Goal: Find specific page/section: Find specific page/section

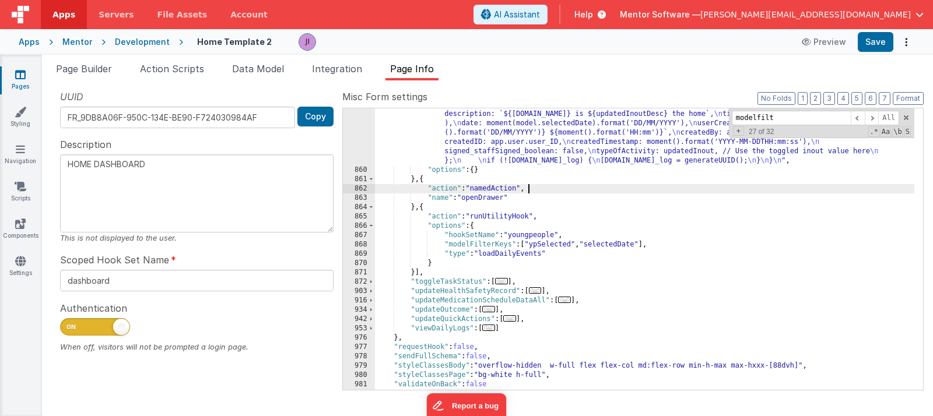
scroll to position [3414, 0]
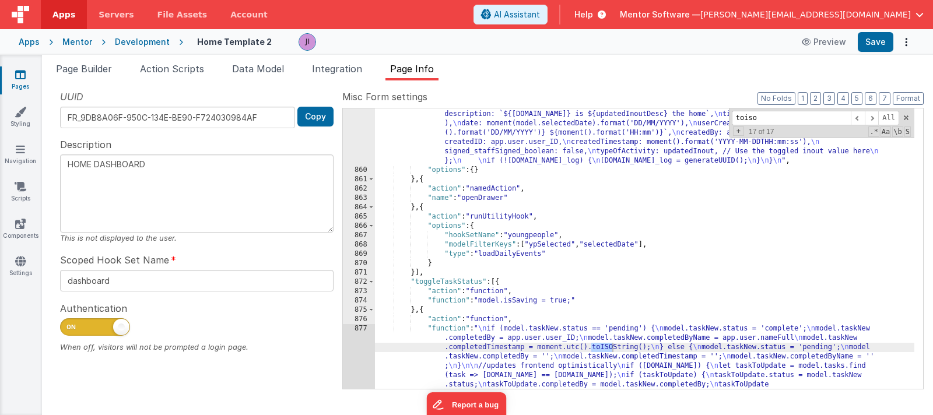
click at [539, 2] on header "Apps Servers File Assets Account Some FUTURE Slot AI Assistant Help Mentor Soft…" at bounding box center [466, 14] width 933 height 29
click at [476, 161] on div ""function" : "// Extract variables from action.options \n const { contact } = a…" at bounding box center [644, 259] width 539 height 560
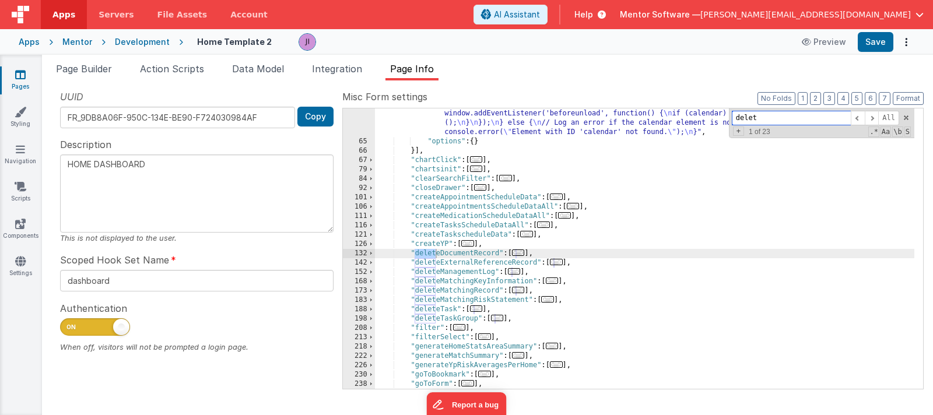
scroll to position [1287, 0]
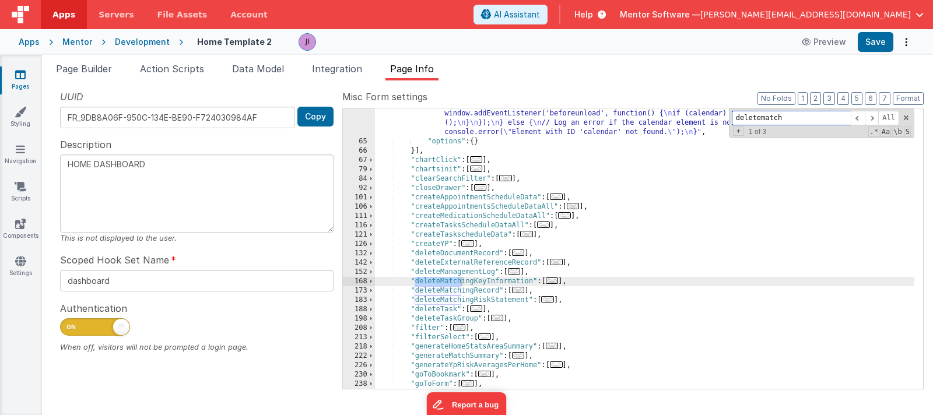
type input "deletematch"
click at [525, 292] on span "..." at bounding box center [518, 290] width 13 height 6
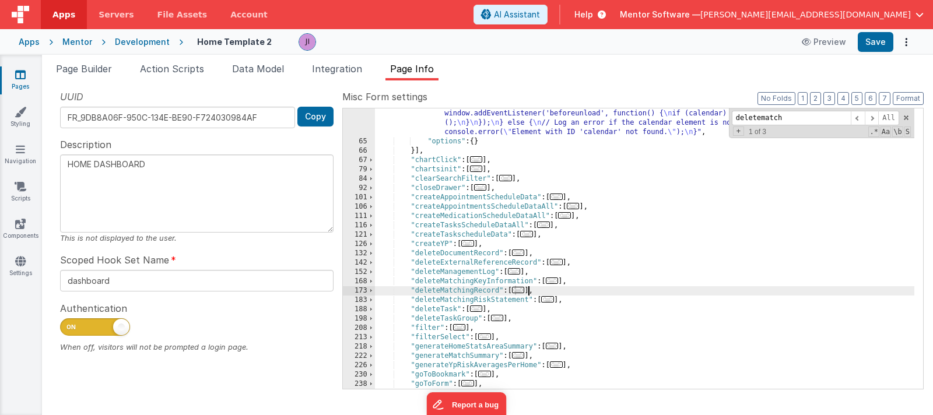
click at [523, 293] on span "..." at bounding box center [518, 290] width 13 height 6
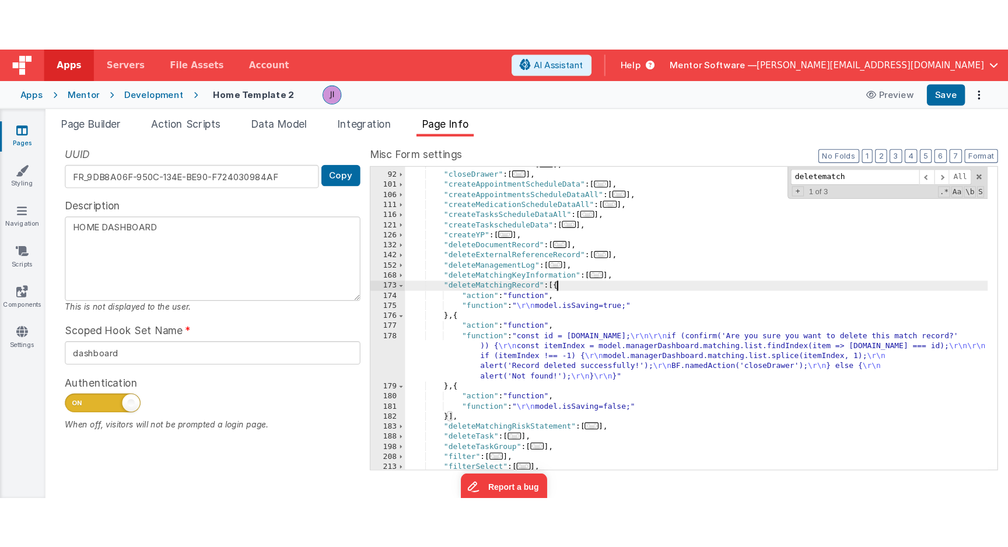
scroll to position [1411, 0]
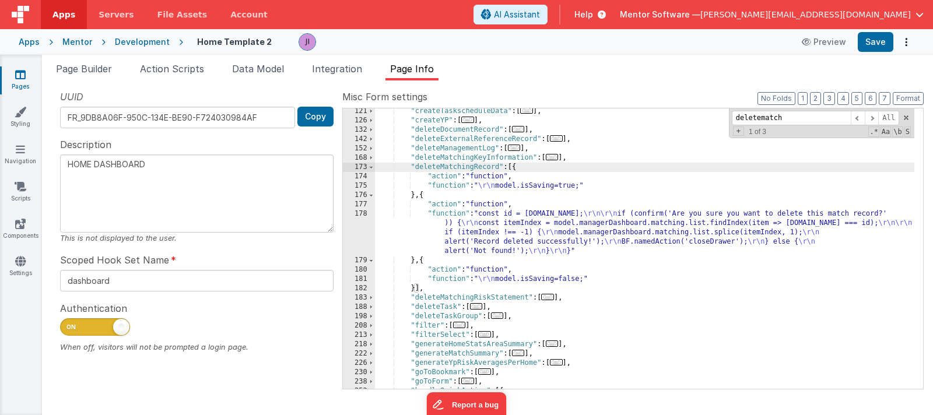
click at [501, 234] on div ""createTaskscheduleData" : [ ... ] , "createYP" : [ ... ] , "deleteDocumentReco…" at bounding box center [644, 256] width 539 height 299
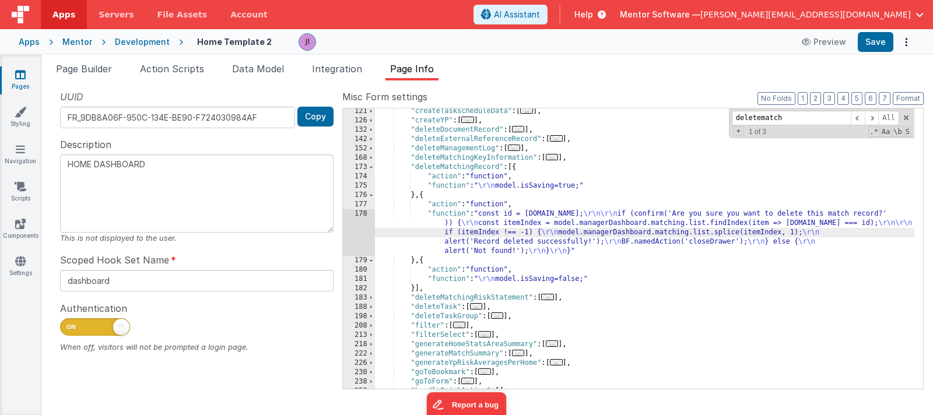
click at [364, 230] on div "178" at bounding box center [359, 232] width 32 height 47
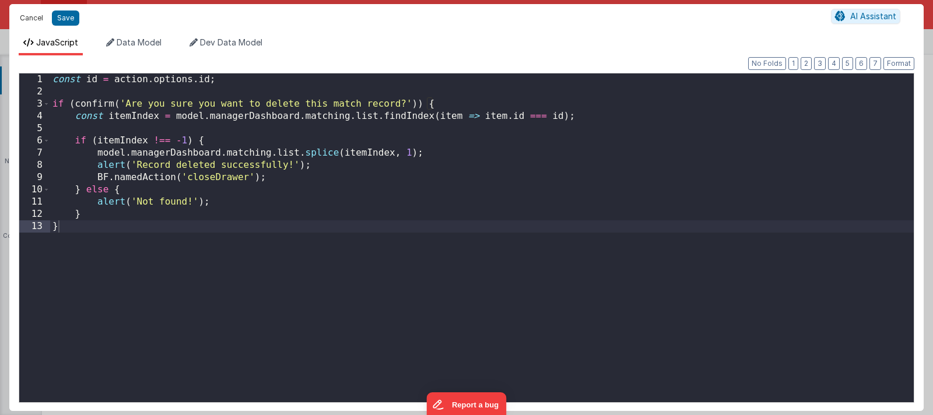
click at [36, 22] on button "Cancel" at bounding box center [31, 18] width 35 height 16
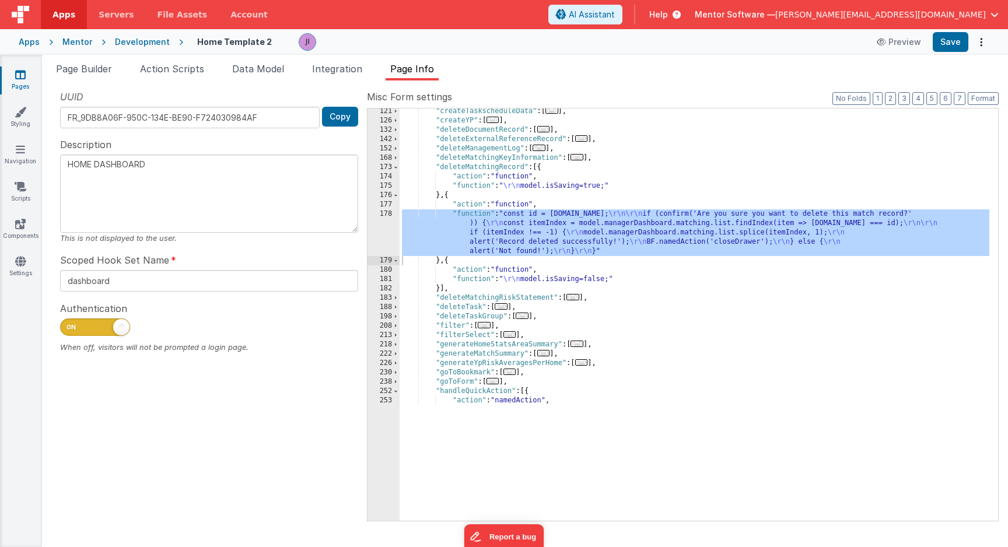
scroll to position [879, 0]
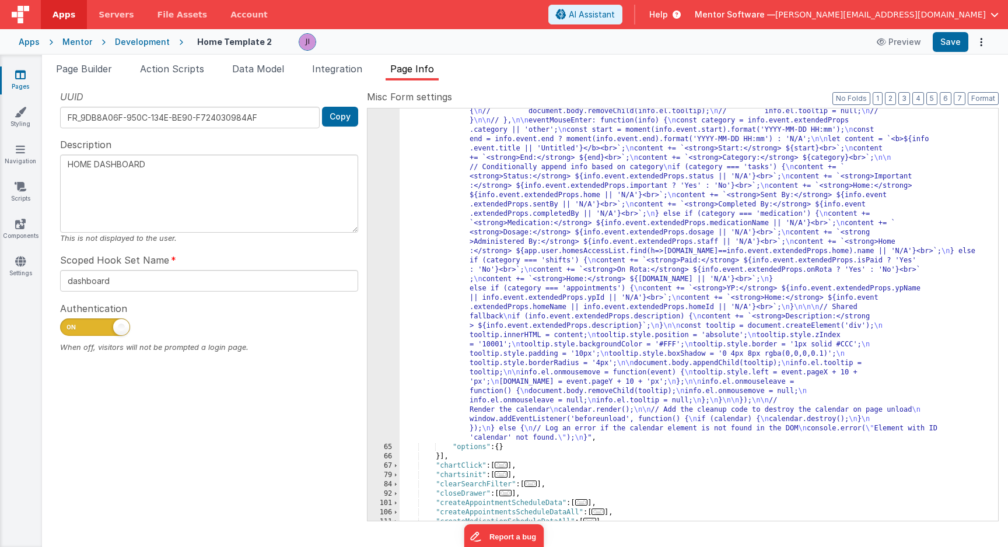
click at [681, 13] on icon at bounding box center [674, 15] width 13 height 12
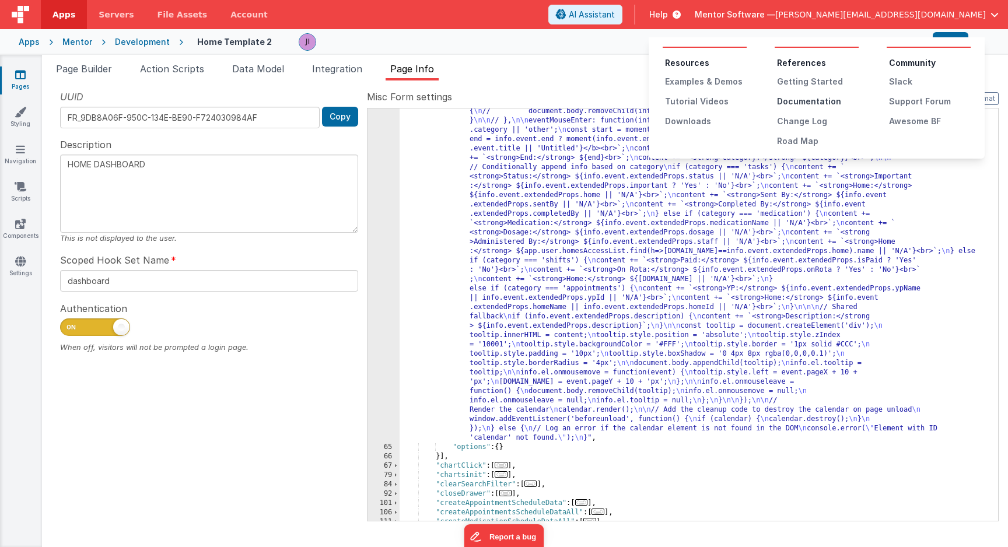
click at [801, 97] on div "Documentation" at bounding box center [818, 102] width 82 height 12
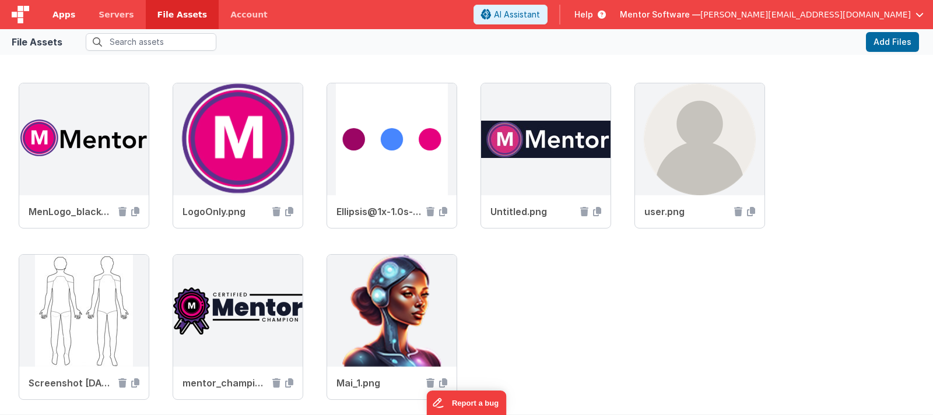
click at [56, 18] on span "Apps" at bounding box center [63, 15] width 23 height 12
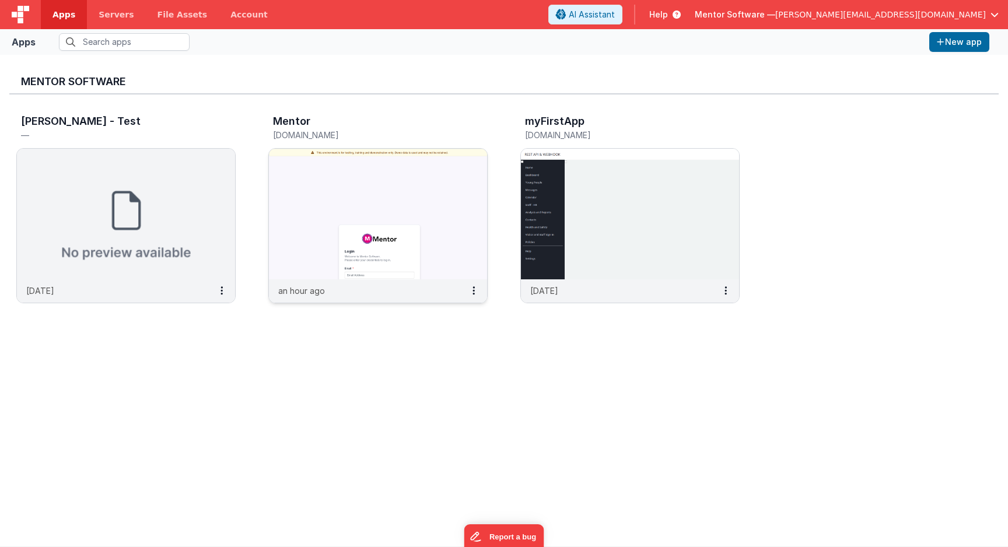
click at [328, 134] on h5 "[DOMAIN_NAME]" at bounding box center [365, 135] width 185 height 9
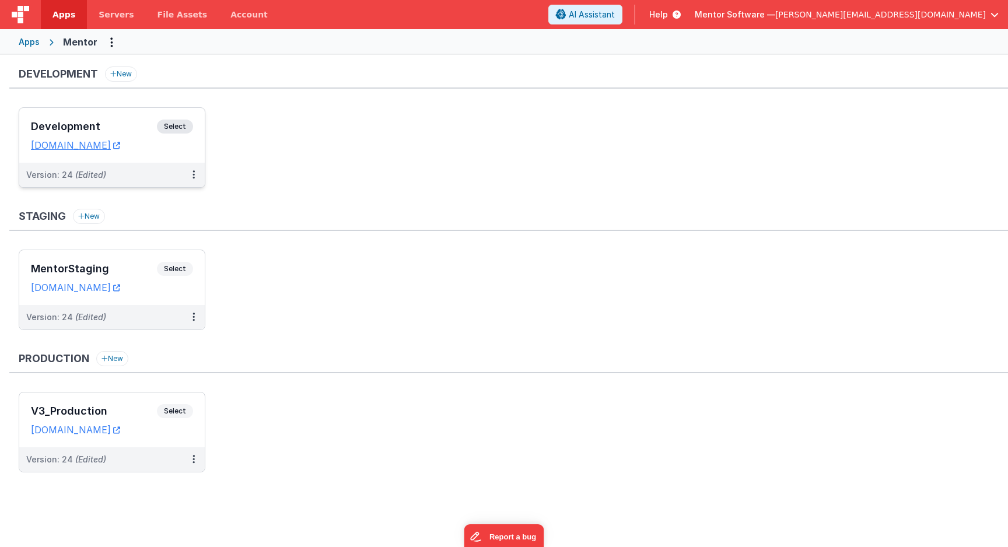
click at [174, 125] on span "Select" at bounding box center [175, 127] width 36 height 14
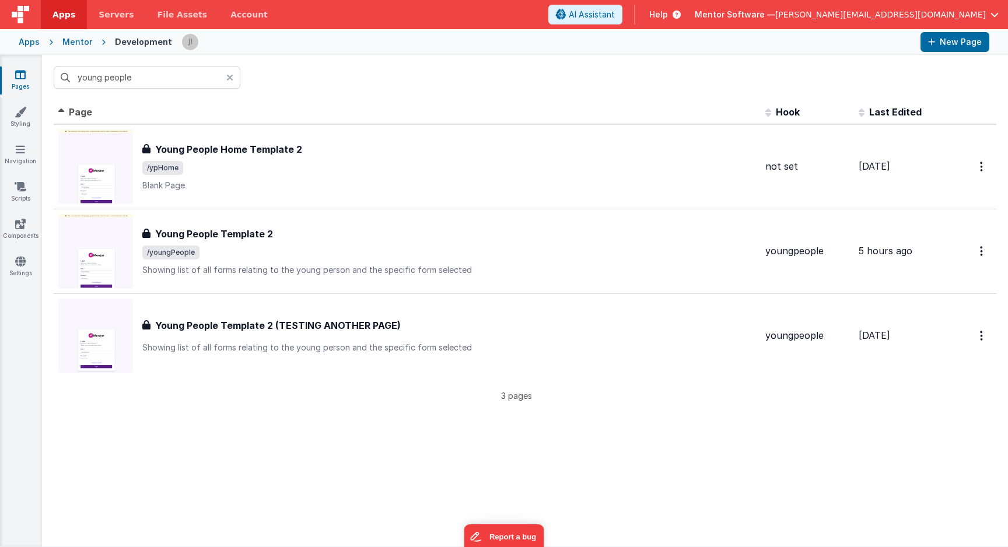
drag, startPoint x: 985, startPoint y: 307, endPoint x: 223, endPoint y: 85, distance: 793.9
click at [223, 85] on input "young people" at bounding box center [147, 77] width 187 height 22
click at [220, 78] on input "young people" at bounding box center [147, 77] width 187 height 22
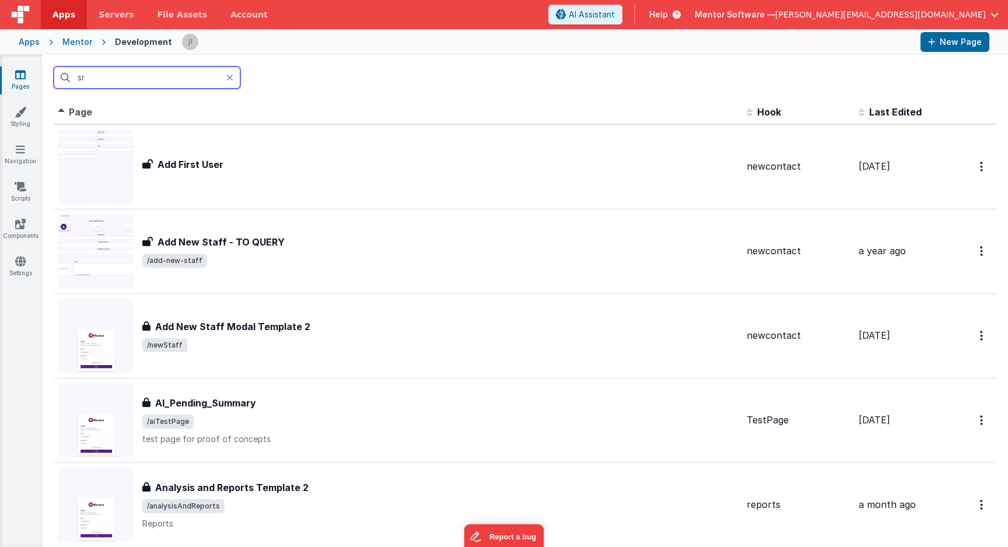
type input "s"
type input "r"
type input "o"
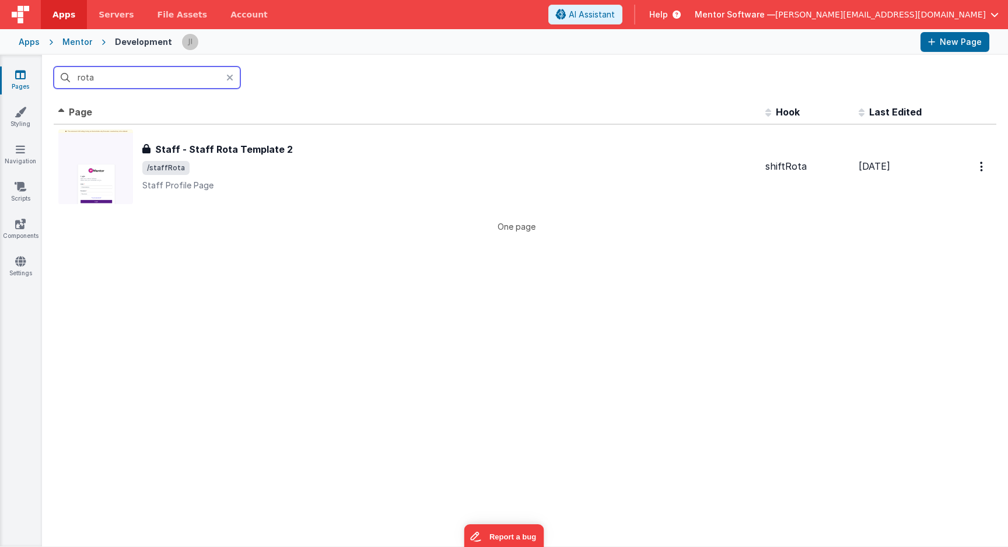
click at [160, 79] on input "rota" at bounding box center [147, 77] width 187 height 22
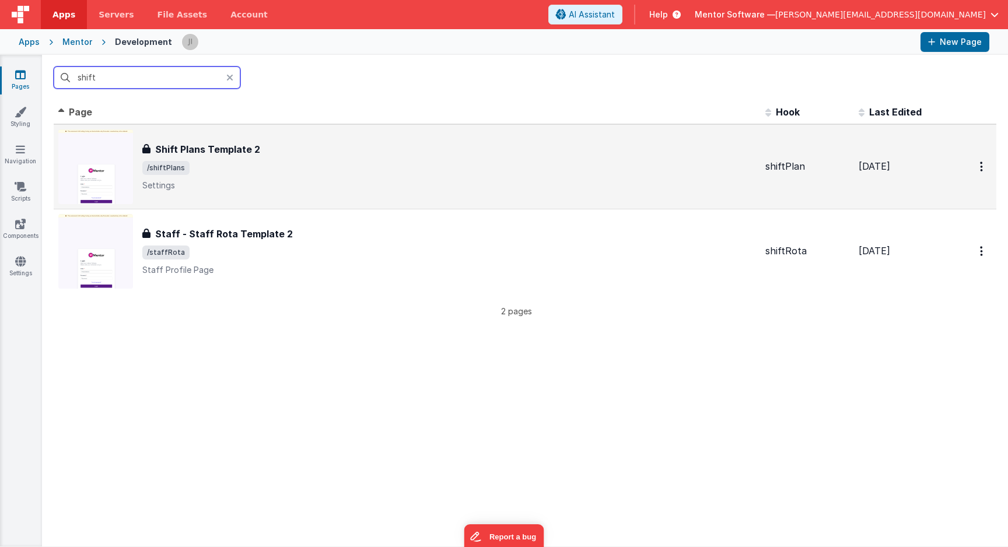
type input "shift"
click at [306, 175] on div "Shift Plans Template 2 Shift Plans Template 2 /shiftPlans Settings" at bounding box center [448, 166] width 613 height 49
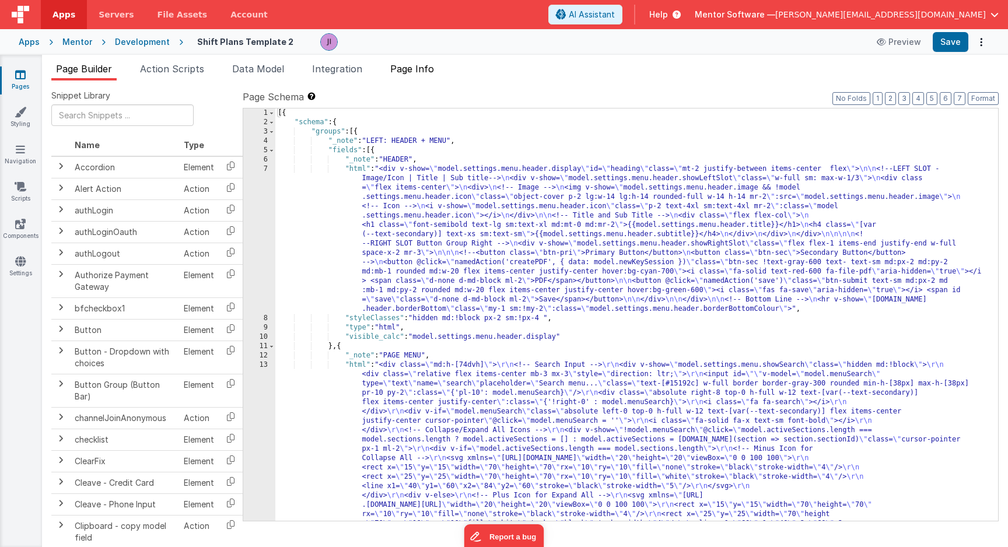
click at [420, 73] on span "Page Info" at bounding box center [412, 69] width 44 height 12
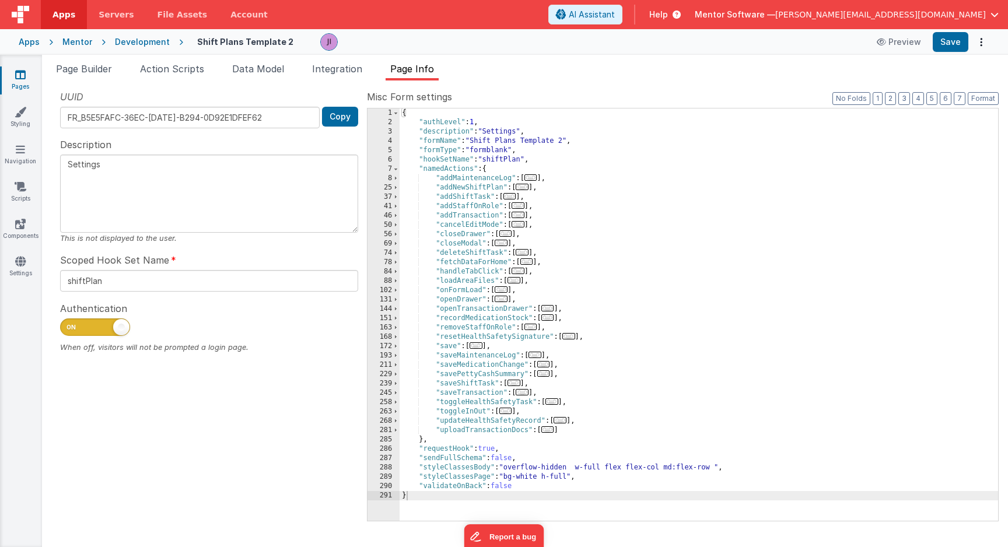
click at [645, 209] on div "{ "authLevel" : 1 , "description" : "Settings" , "formName" : "Shift Plans Temp…" at bounding box center [698, 323] width 598 height 431
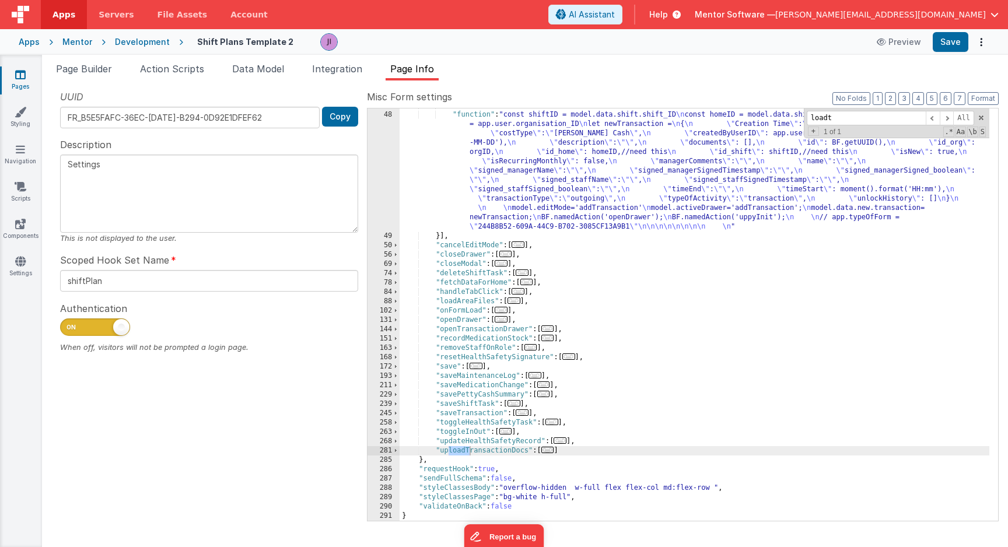
scroll to position [120, 0]
type input "loadtasks"
click at [27, 89] on link "Pages" at bounding box center [20, 80] width 42 height 23
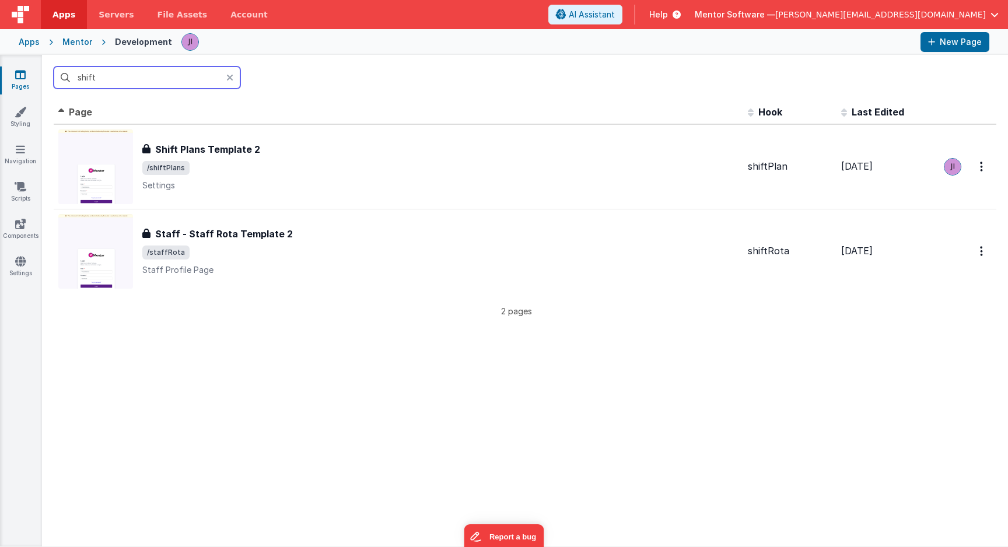
click at [130, 79] on input "shift" at bounding box center [147, 77] width 187 height 22
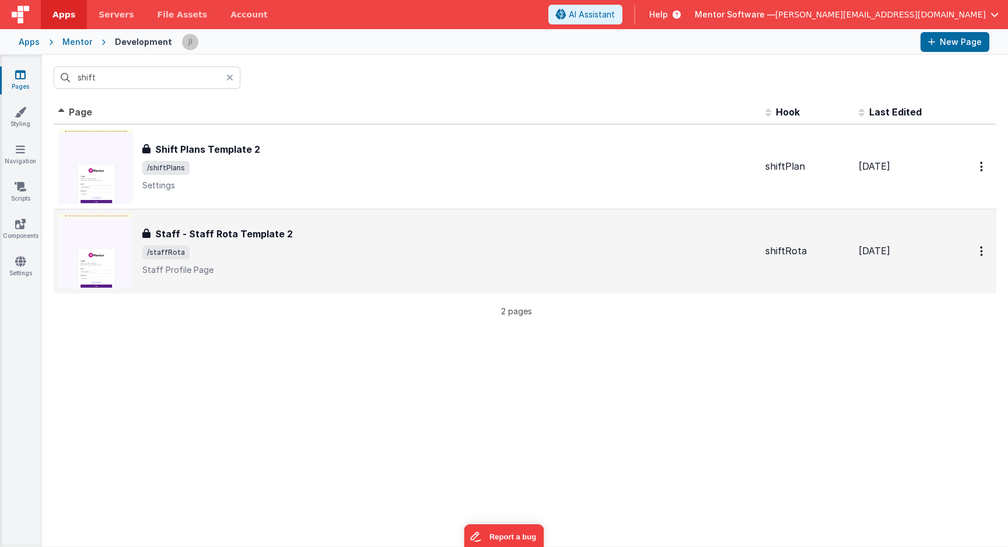
click at [232, 251] on span "/staffRota" at bounding box center [448, 252] width 613 height 14
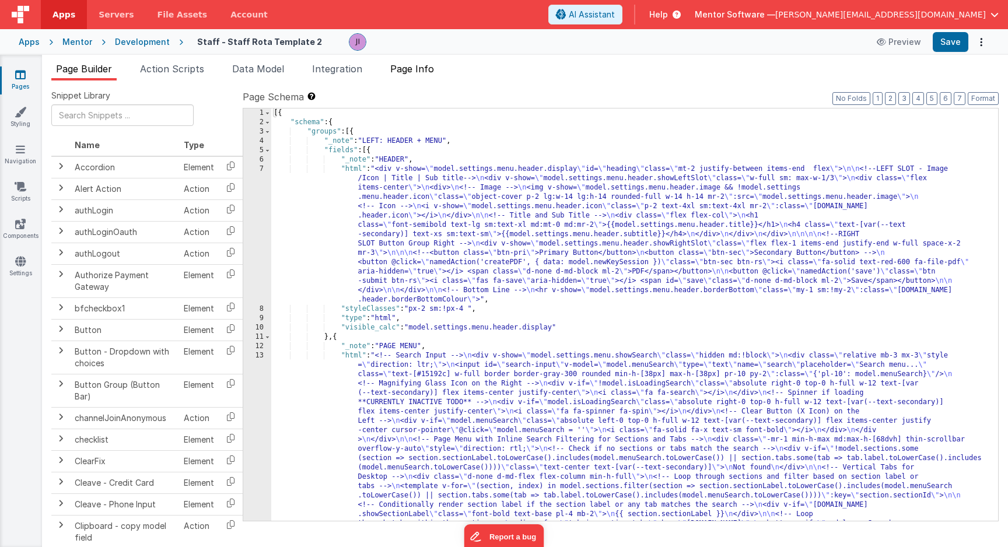
click at [423, 79] on li "Page Info" at bounding box center [411, 71] width 53 height 19
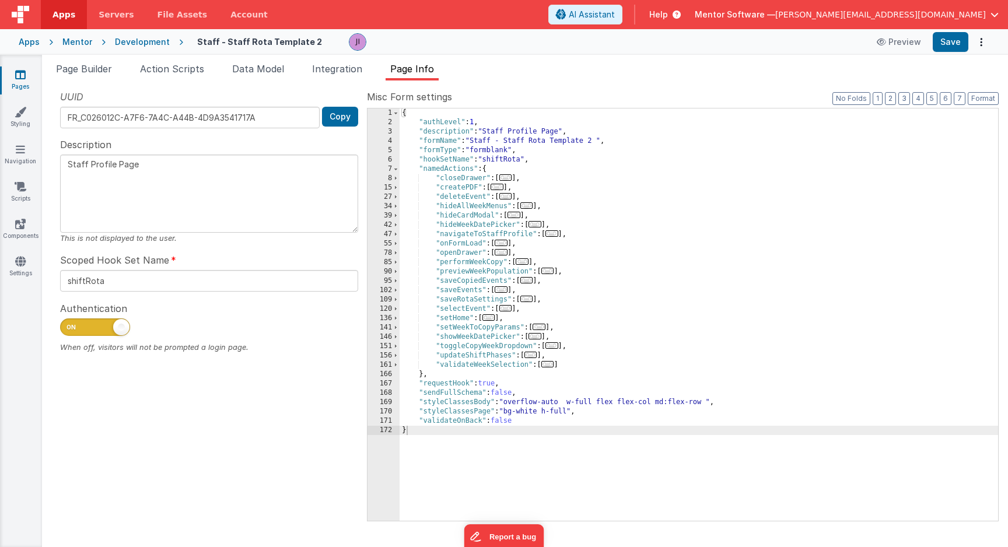
click at [576, 162] on div "{ "authLevel" : 1 , "description" : "Staff Profile Page" , "formName" : "Staff …" at bounding box center [698, 323] width 598 height 431
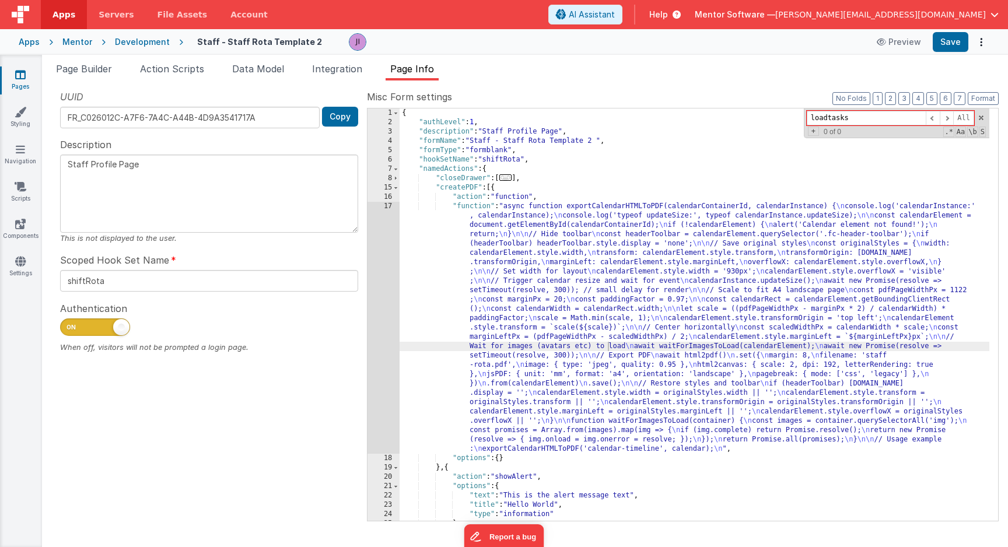
type input "loadtasks"
click at [24, 87] on link "Pages" at bounding box center [20, 80] width 42 height 23
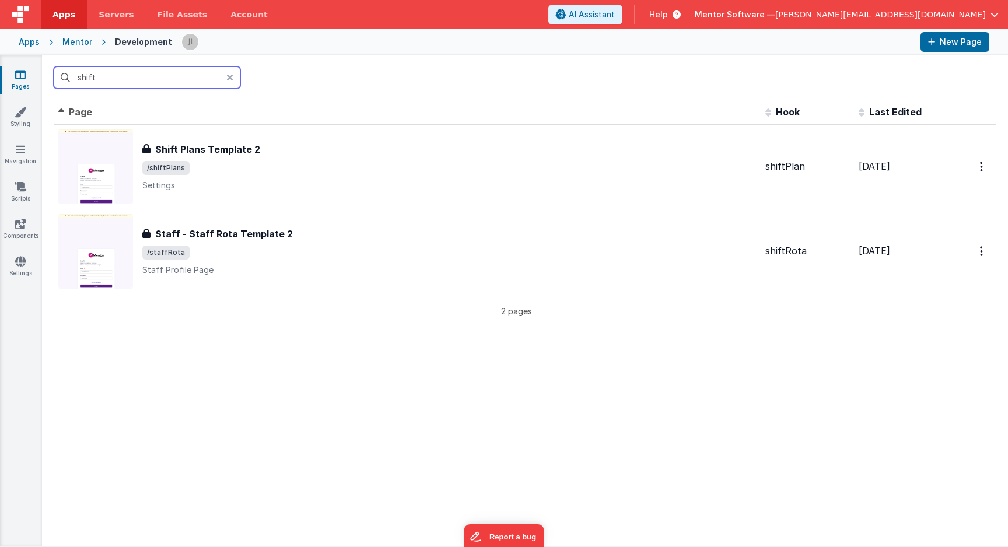
click at [160, 80] on input "shift" at bounding box center [147, 77] width 187 height 22
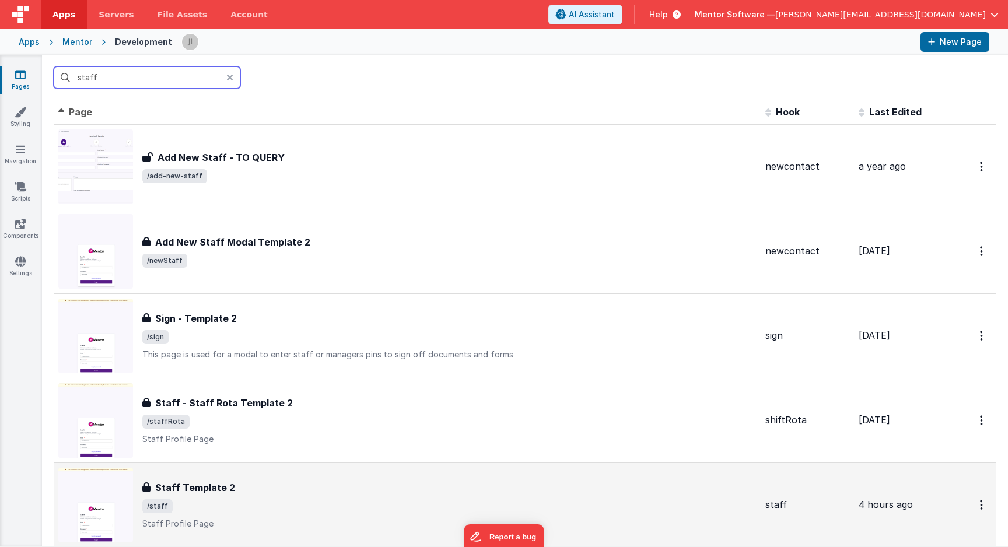
type input "staff"
click at [245, 415] on div "Staff Template 2" at bounding box center [448, 487] width 613 height 14
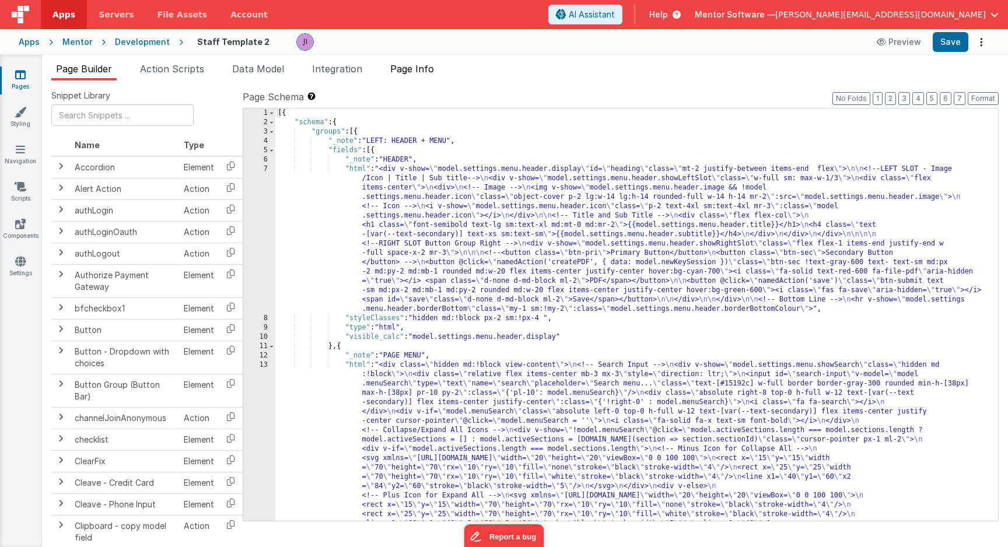
click at [425, 72] on span "Page Info" at bounding box center [412, 69] width 44 height 12
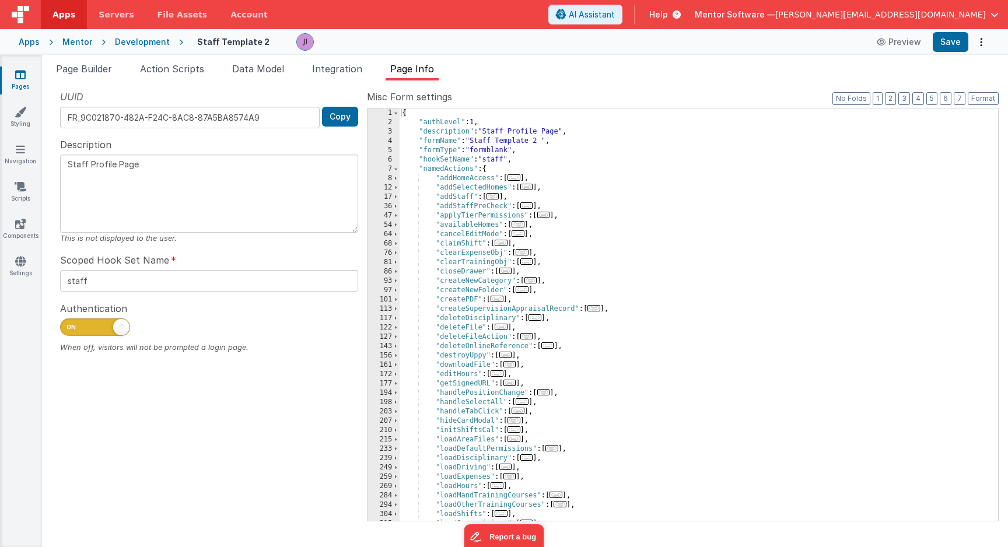
click at [522, 199] on div "{ "authLevel" : 1 , "description" : "Staff Profile Page" , "formName" : "Staff …" at bounding box center [694, 323] width 590 height 431
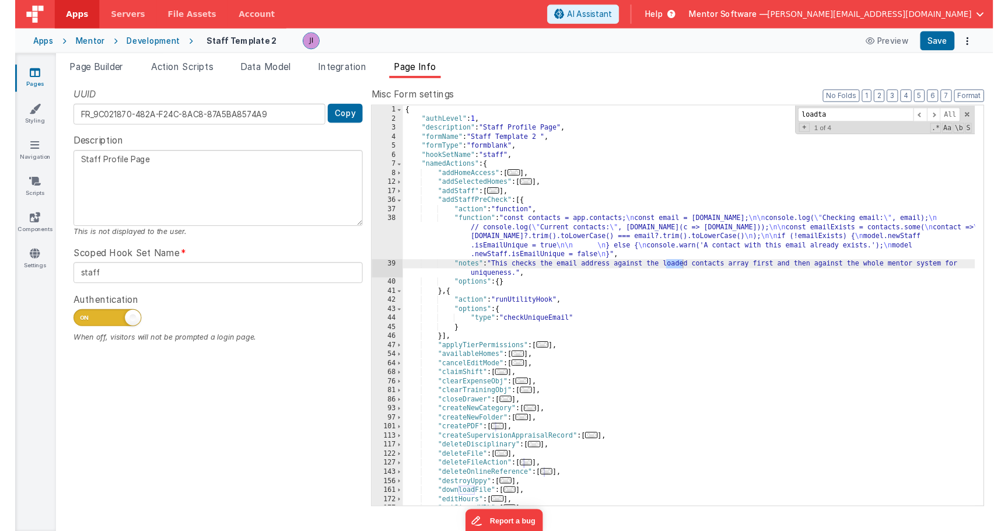
scroll to position [307, 0]
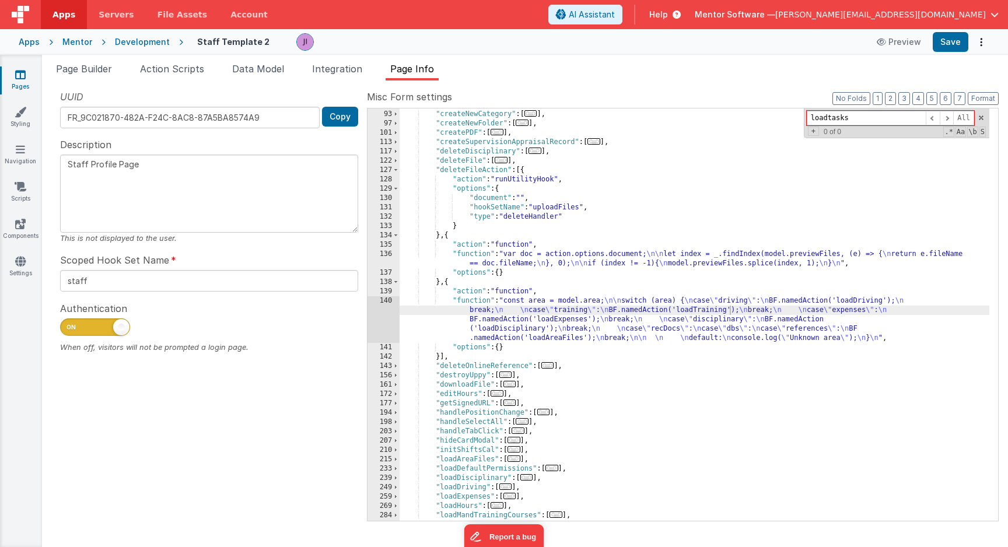
type input "loadtasks"
click at [15, 82] on link "Pages" at bounding box center [20, 80] width 42 height 23
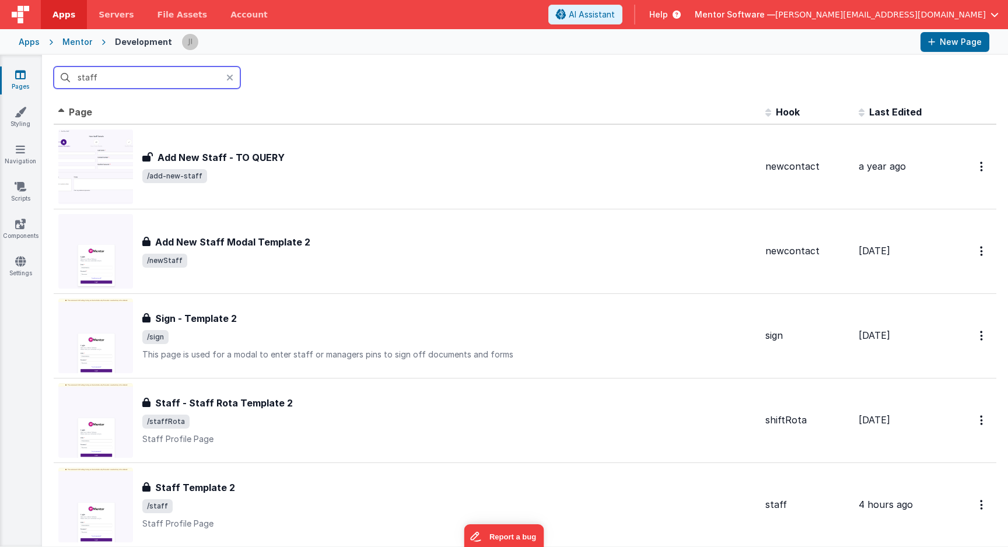
click at [210, 78] on input "staff" at bounding box center [147, 77] width 187 height 22
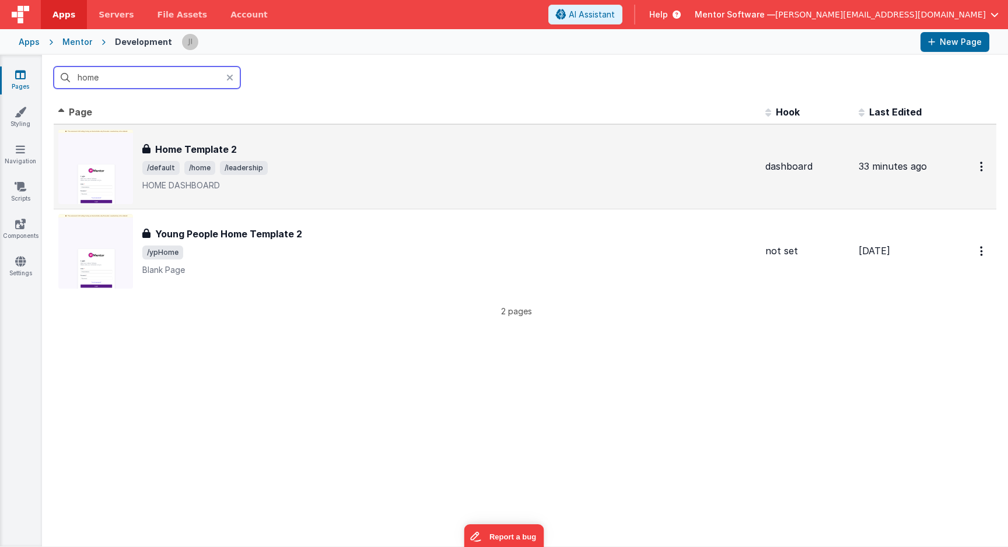
type input "home"
click at [350, 152] on div "Home Template 2" at bounding box center [448, 149] width 613 height 14
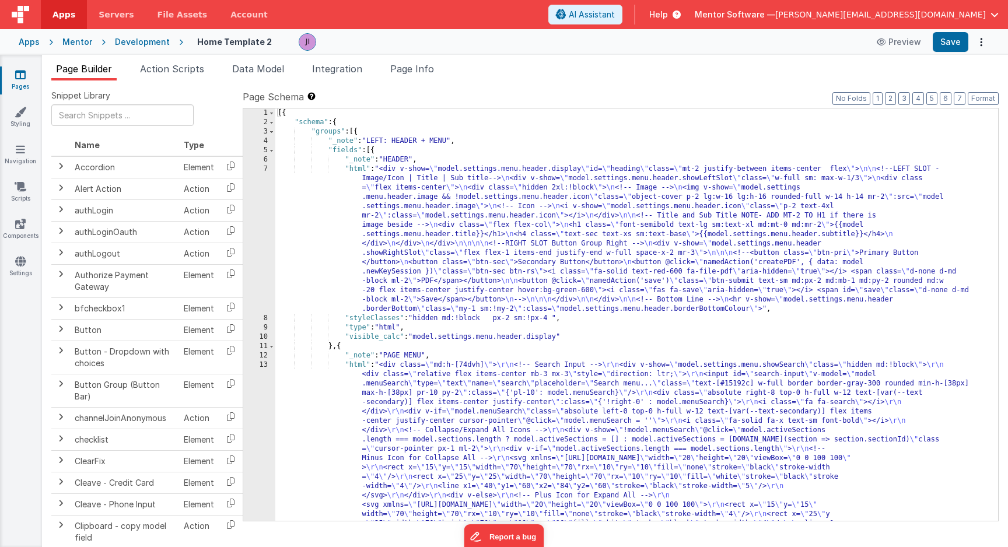
click at [440, 81] on div "Snippet Library Name Type Accordion Element Alert Action Action authLogin Actio…" at bounding box center [525, 322] width 966 height 485
click at [438, 78] on li "Page Info" at bounding box center [411, 71] width 53 height 19
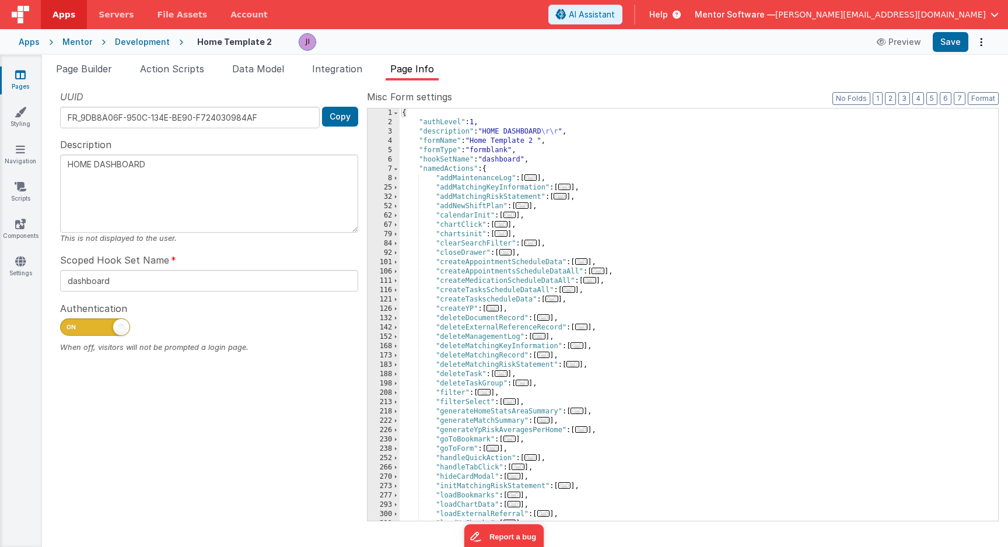
click at [678, 200] on div "{ "authLevel" : 1 , "description" : "HOME DASHBOARD \r\r " , "formName" : "Home…" at bounding box center [694, 323] width 590 height 431
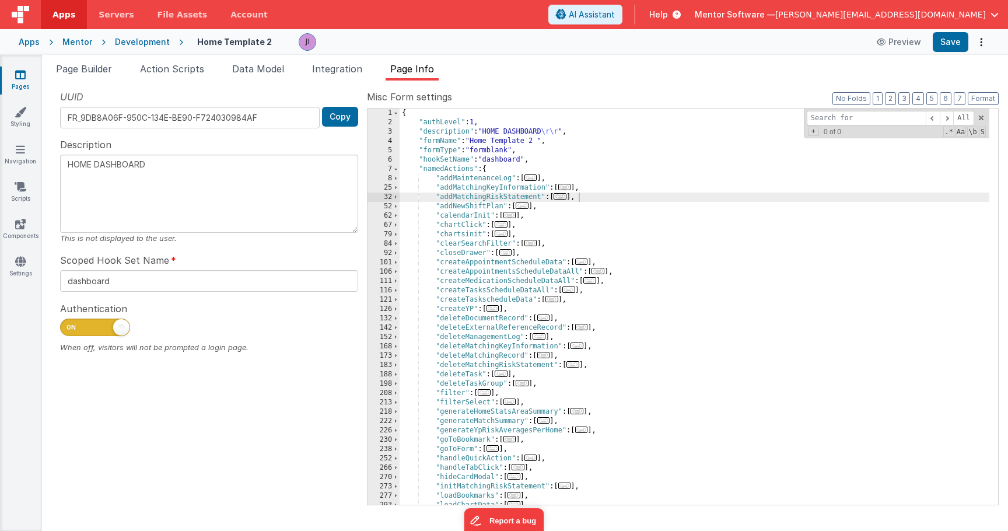
click at [640, 170] on div "{ "authLevel" : 1 , "description" : "HOME DASHBOARD \r\r " , "formName" : "Home…" at bounding box center [694, 315] width 590 height 415
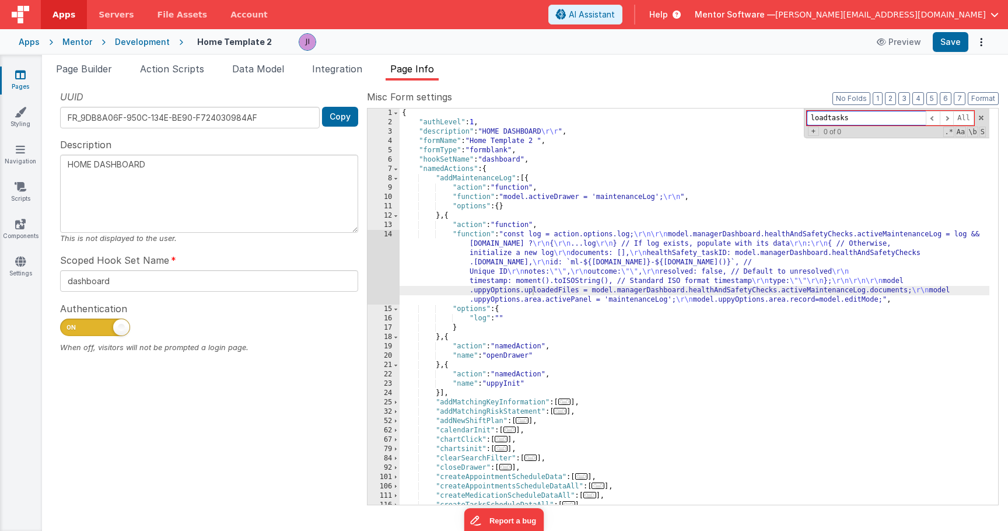
type input "loadtasks"
click at [127, 82] on div "Snippet Library Name Type Accordion Element Alert Action Action authLogin Actio…" at bounding box center [525, 305] width 966 height 450
click at [119, 79] on ul "Page Builder Action Scripts Data Model Integration Page Info" at bounding box center [525, 71] width 966 height 19
click at [117, 76] on li "Page Builder" at bounding box center [83, 71] width 65 height 19
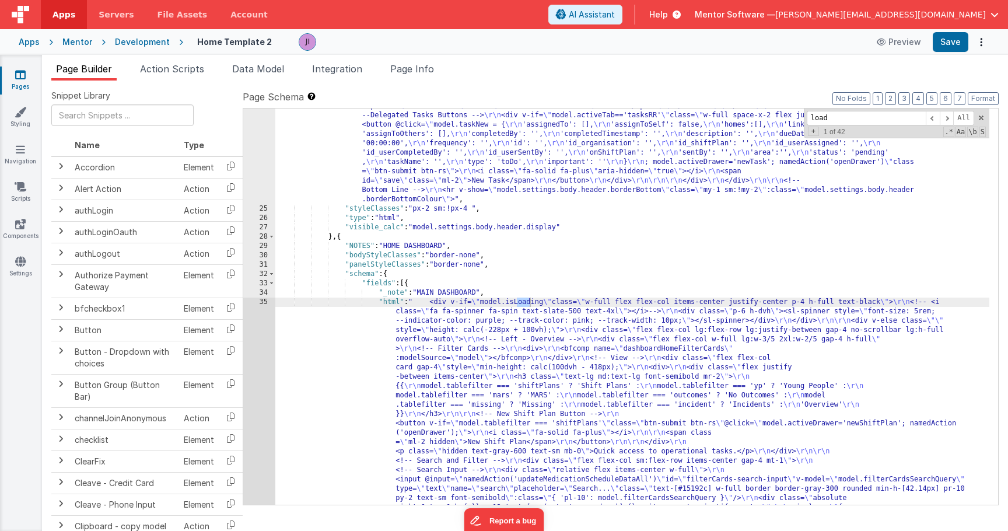
scroll to position [1062, 0]
type input "loadtasks"
click at [29, 82] on link "Pages" at bounding box center [20, 80] width 42 height 23
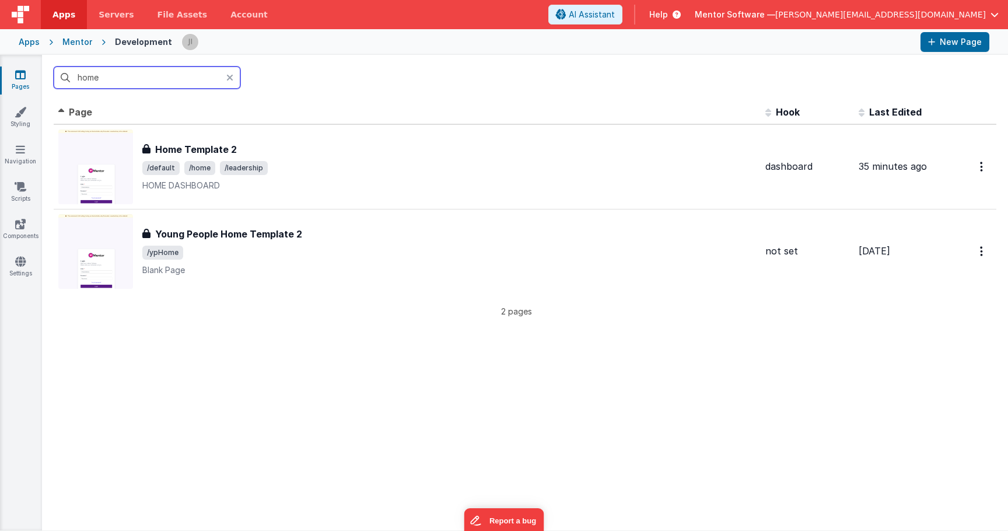
drag, startPoint x: 889, startPoint y: 370, endPoint x: 120, endPoint y: 72, distance: 824.1
click at [120, 72] on input "home" at bounding box center [147, 77] width 187 height 22
click at [117, 77] on input "home" at bounding box center [147, 77] width 187 height 22
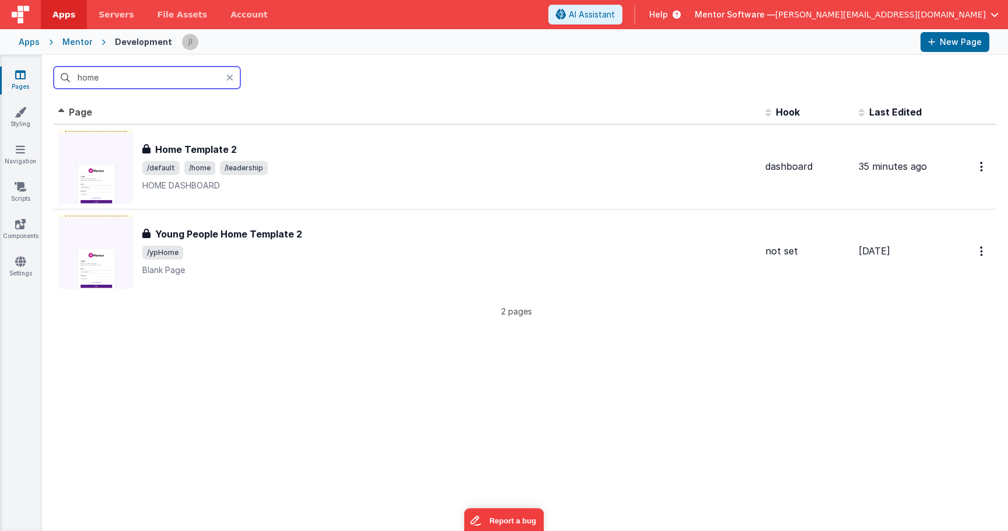
click at [152, 79] on input "home" at bounding box center [147, 77] width 187 height 22
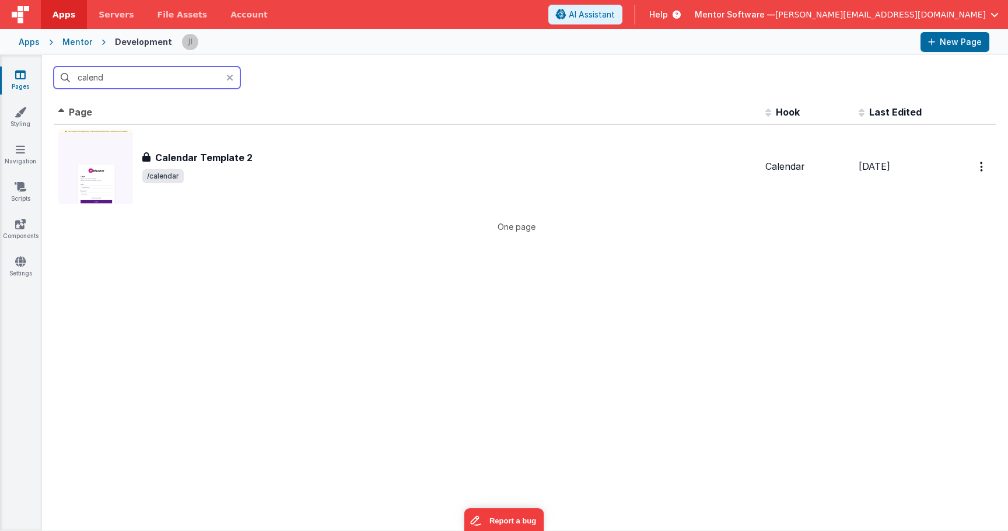
type input "called"
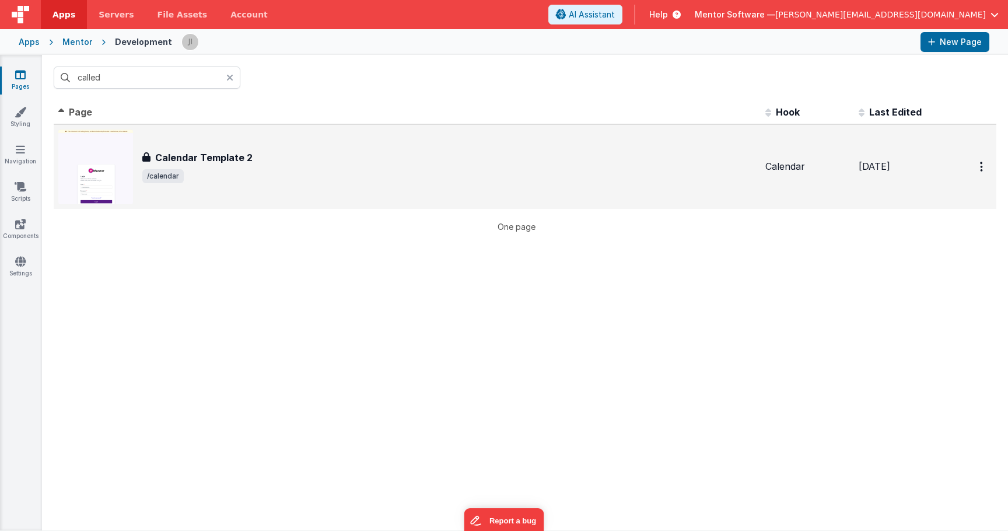
drag, startPoint x: 152, startPoint y: 79, endPoint x: 261, endPoint y: 157, distance: 133.3
click at [261, 157] on div "Calendar Template 2" at bounding box center [448, 157] width 613 height 14
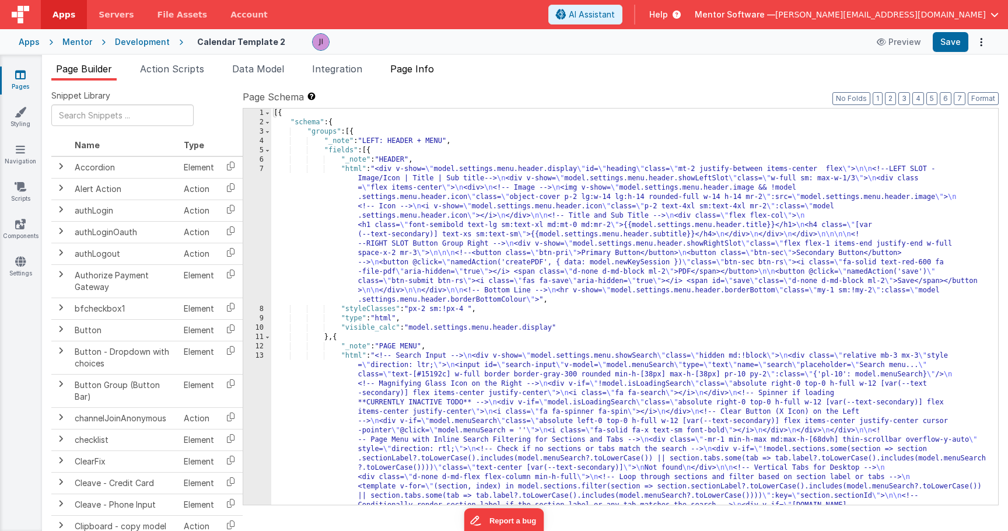
click at [411, 79] on li "Page Info" at bounding box center [411, 71] width 53 height 19
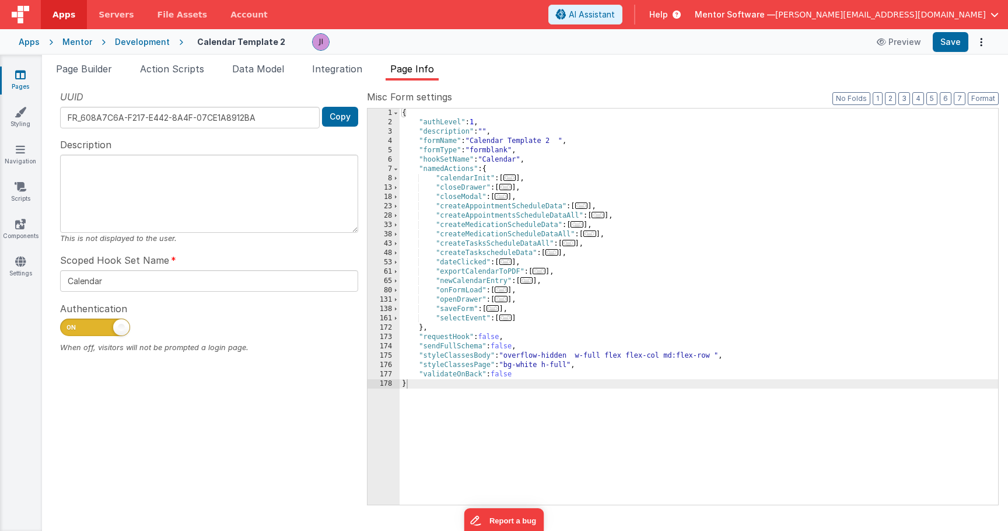
click at [679, 216] on div "{ "authLevel" : 1 , "description" : "" , "formName" : "Calendar Template 2 " , …" at bounding box center [698, 315] width 598 height 415
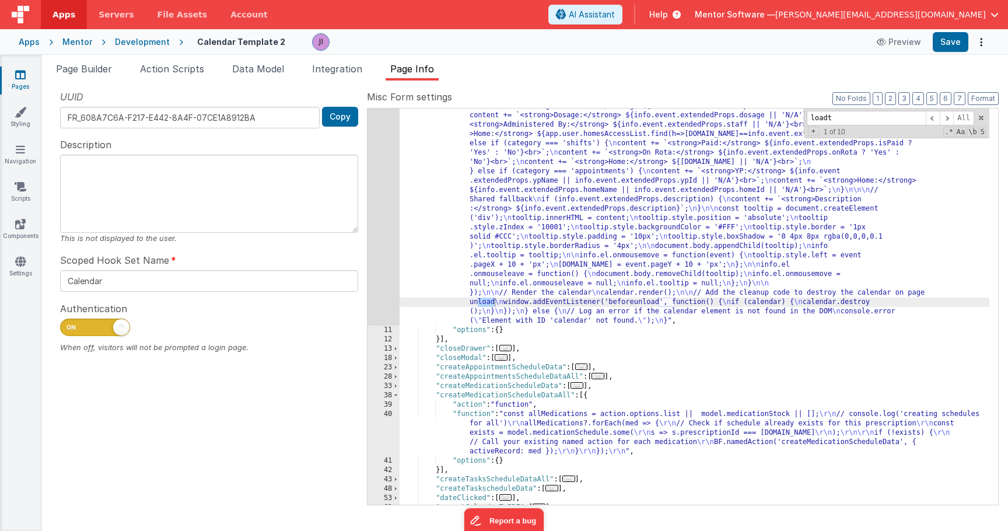
scroll to position [1201, 0]
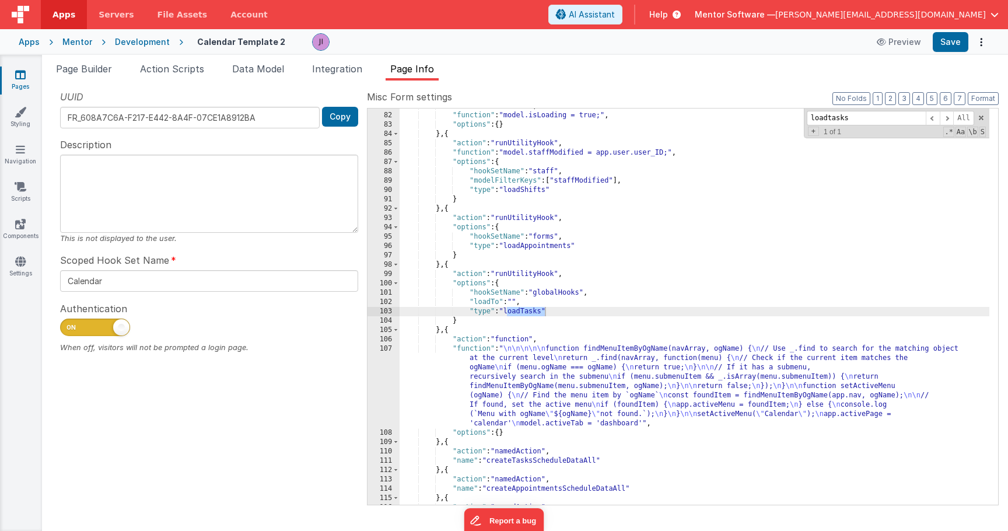
type input "loadtasks"
drag, startPoint x: 527, startPoint y: 302, endPoint x: 454, endPoint y: 300, distance: 72.9
click at [454, 300] on div ""action" : "function" , "function" : "model.isLoading = true;" , "options" : { …" at bounding box center [694, 308] width 590 height 415
click at [471, 282] on div ""action" : "function" , "function" : "model.isLoading = true;" , "options" : { …" at bounding box center [694, 308] width 590 height 415
drag, startPoint x: 466, startPoint y: 302, endPoint x: 505, endPoint y: 303, distance: 39.1
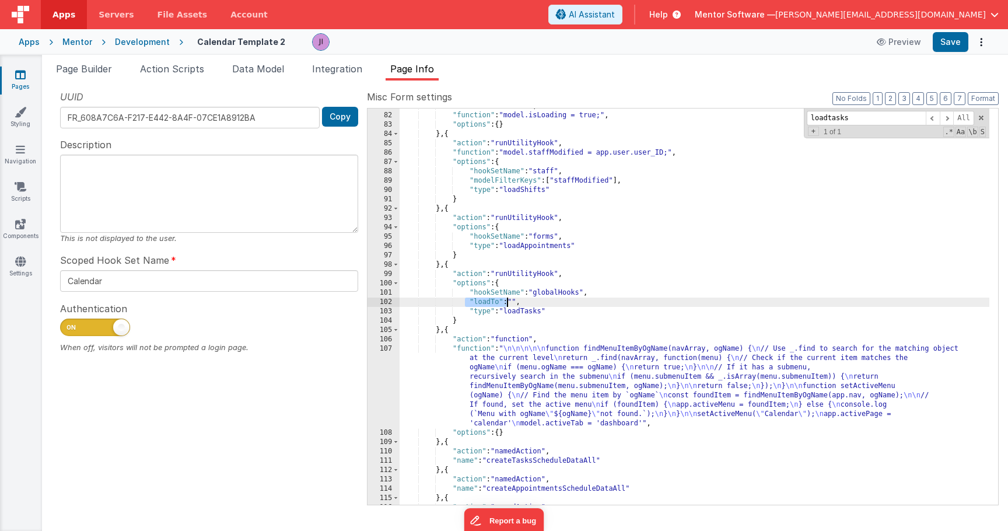
click at [505, 303] on div ""action" : "function" , "function" : "model.isLoading = true;" , "options" : { …" at bounding box center [694, 308] width 590 height 415
click at [503, 304] on div ""action" : "function" , "function" : "model.isLoading = true;" , "options" : { …" at bounding box center [694, 308] width 590 height 415
click at [490, 303] on div ""action" : "function" , "function" : "model.isLoading = true;" , "options" : { …" at bounding box center [694, 308] width 590 height 415
drag, startPoint x: 473, startPoint y: 304, endPoint x: 502, endPoint y: 304, distance: 29.2
click at [502, 304] on div ""action" : "function" , "function" : "model.isLoading = true;" , "options" : { …" at bounding box center [694, 308] width 590 height 415
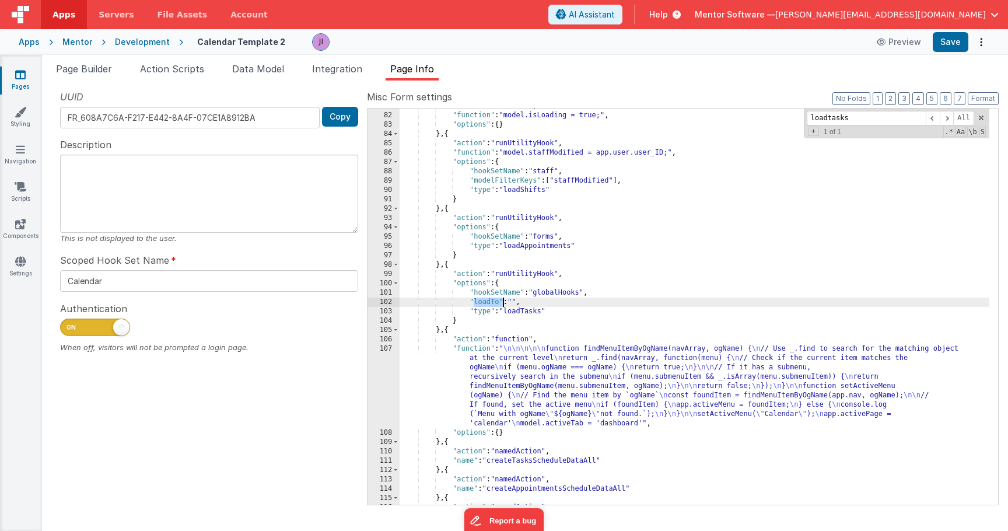
click at [492, 301] on div ""action" : "function" , "function" : "model.isLoading = true;" , "options" : { …" at bounding box center [694, 308] width 590 height 415
click at [25, 81] on link "Pages" at bounding box center [20, 80] width 42 height 23
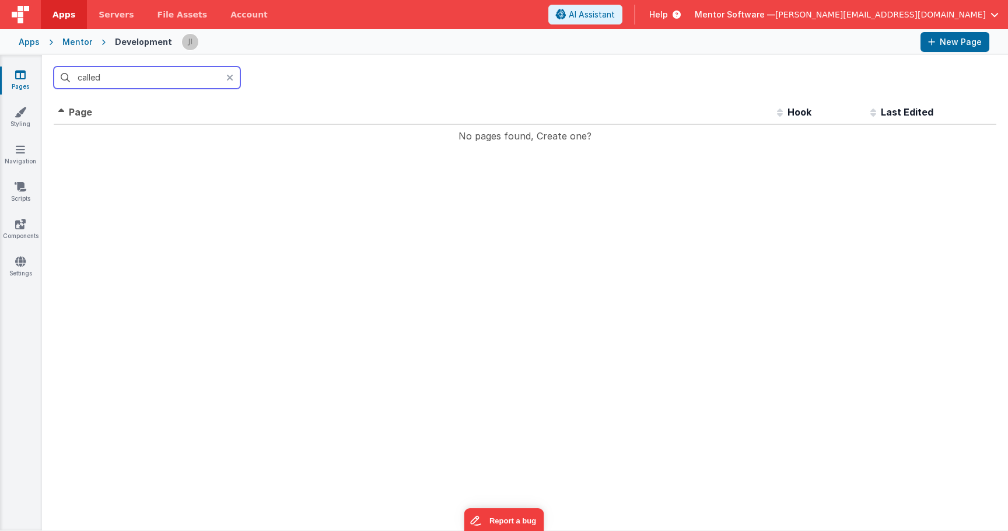
click at [127, 78] on input "called" at bounding box center [147, 77] width 187 height 22
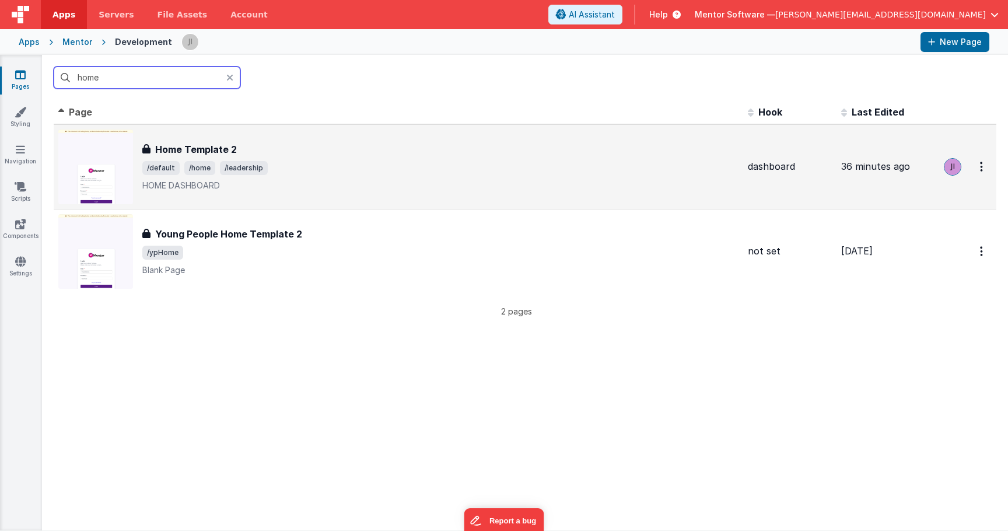
type input "home"
click at [347, 159] on div "Home Template 2 Home Template 2 /default /home /leadership HOME DASHBOARD" at bounding box center [440, 166] width 596 height 49
